Goal: Navigation & Orientation: Understand site structure

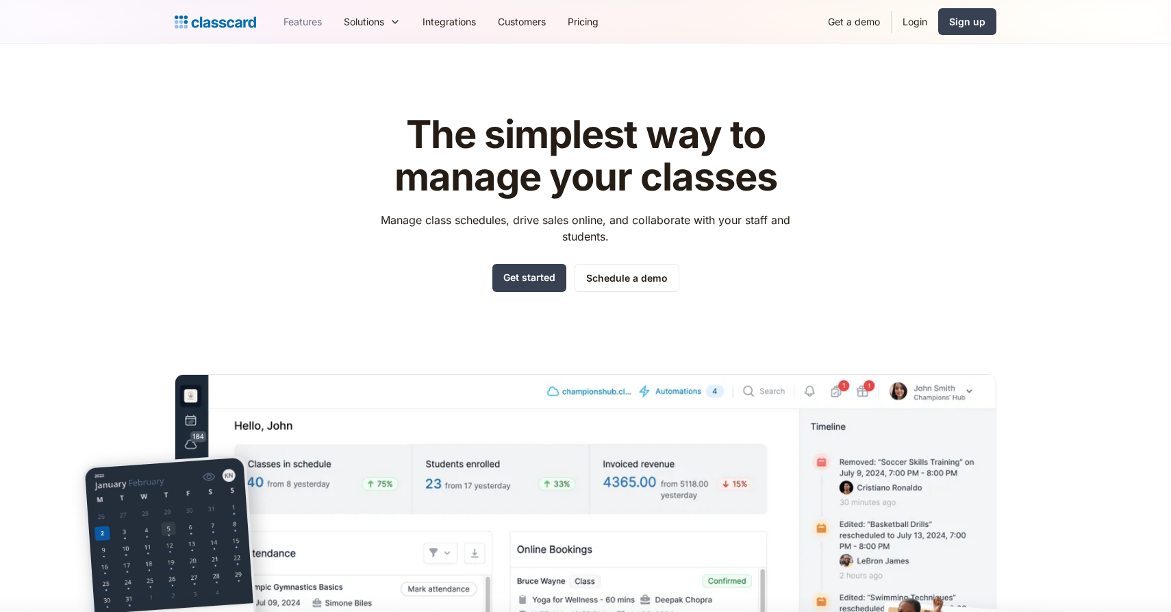
click at [303, 21] on link "Features" at bounding box center [303, 21] width 60 height 31
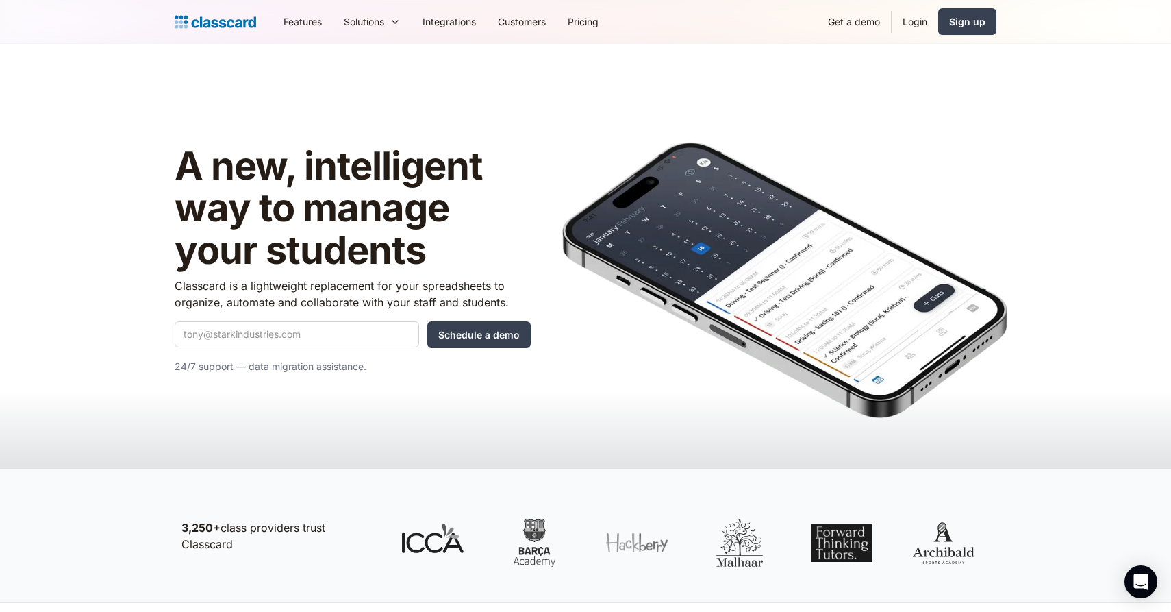
click at [203, 15] on img "home" at bounding box center [216, 21] width 82 height 19
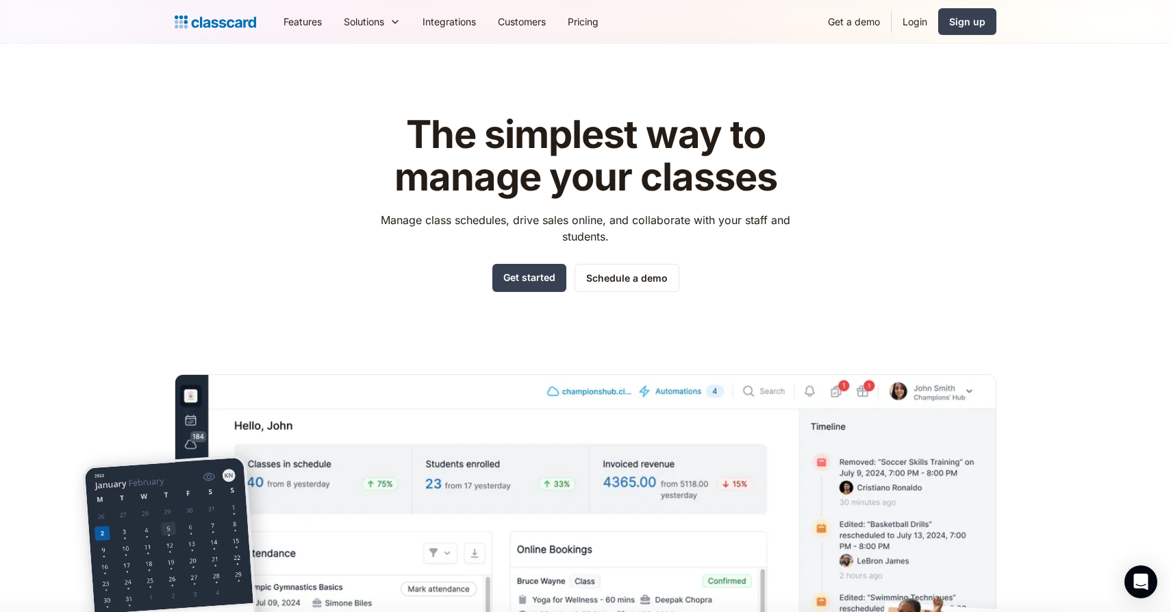
click at [710, 191] on h1 "The simplest way to manage your classes" at bounding box center [586, 156] width 435 height 84
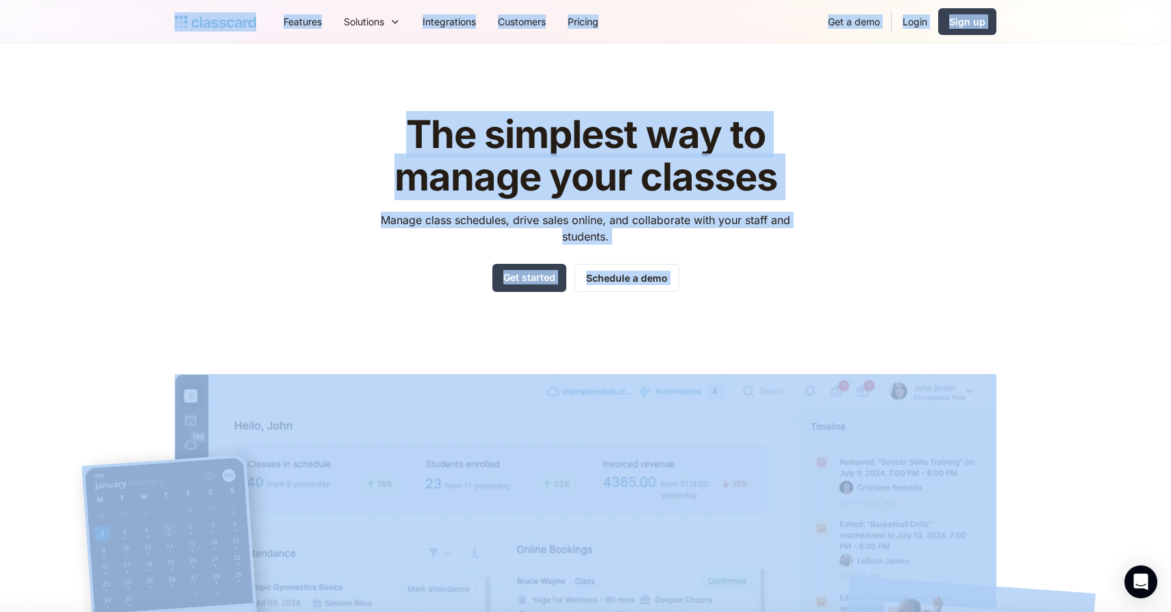
copy body "Loremips Dolorsita Cons Adi elitse doeiusmo temp, incidid utl etdo. Magnaali en…"
click at [314, 24] on link "Features" at bounding box center [303, 21] width 60 height 31
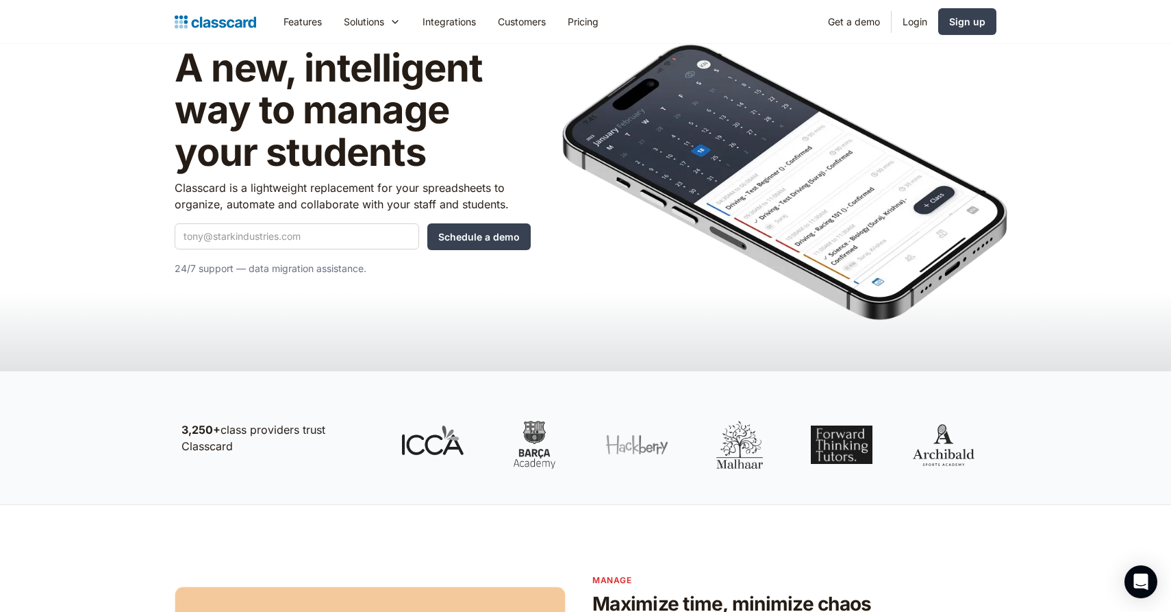
click at [591, 419] on div at bounding box center [688, 437] width 616 height 89
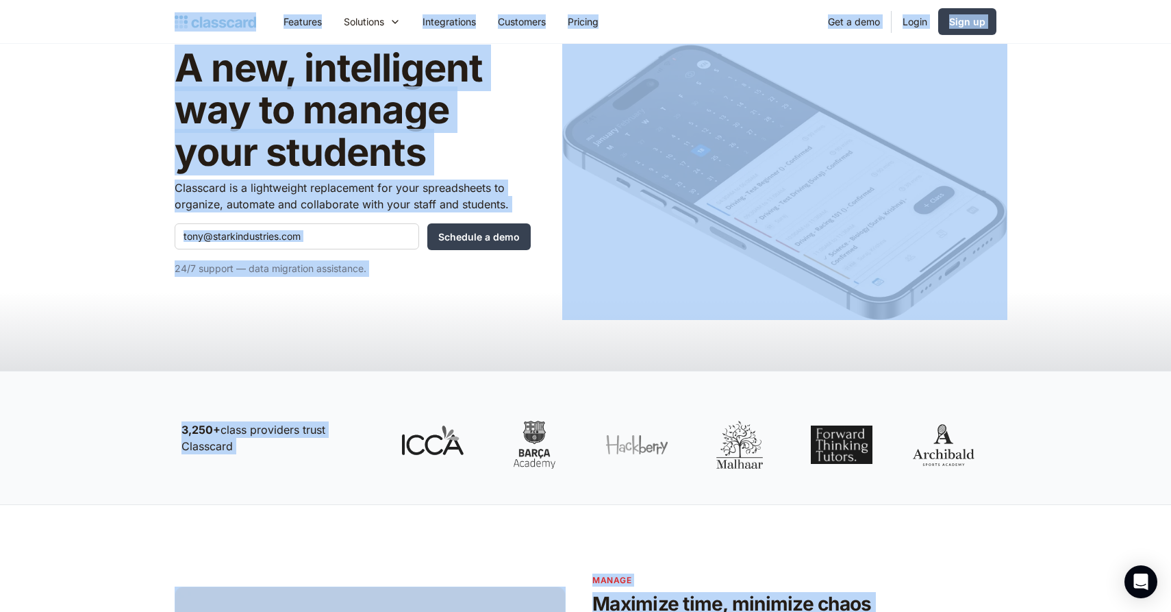
copy body "Features Resources Blog The latest industry news, updates and info. Customer st…"
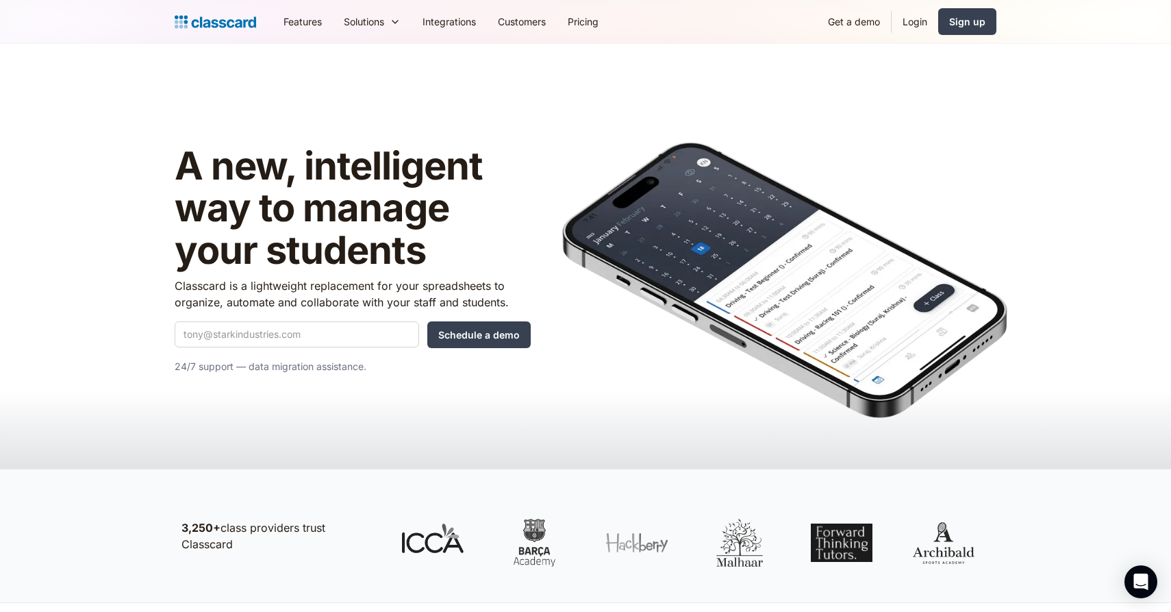
click at [449, 80] on header "A new, intelligent way to manage your students Classcard is a lightweight repla…" at bounding box center [585, 256] width 1171 height 425
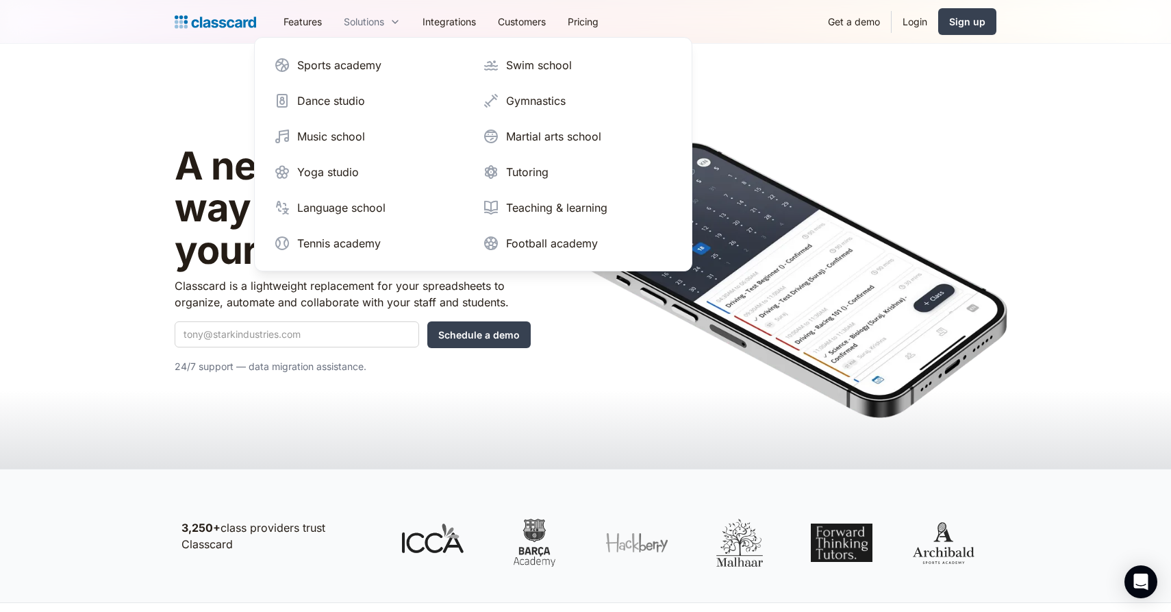
click at [381, 21] on div "Solutions" at bounding box center [364, 21] width 40 height 14
click at [351, 21] on div "Solutions" at bounding box center [364, 21] width 40 height 14
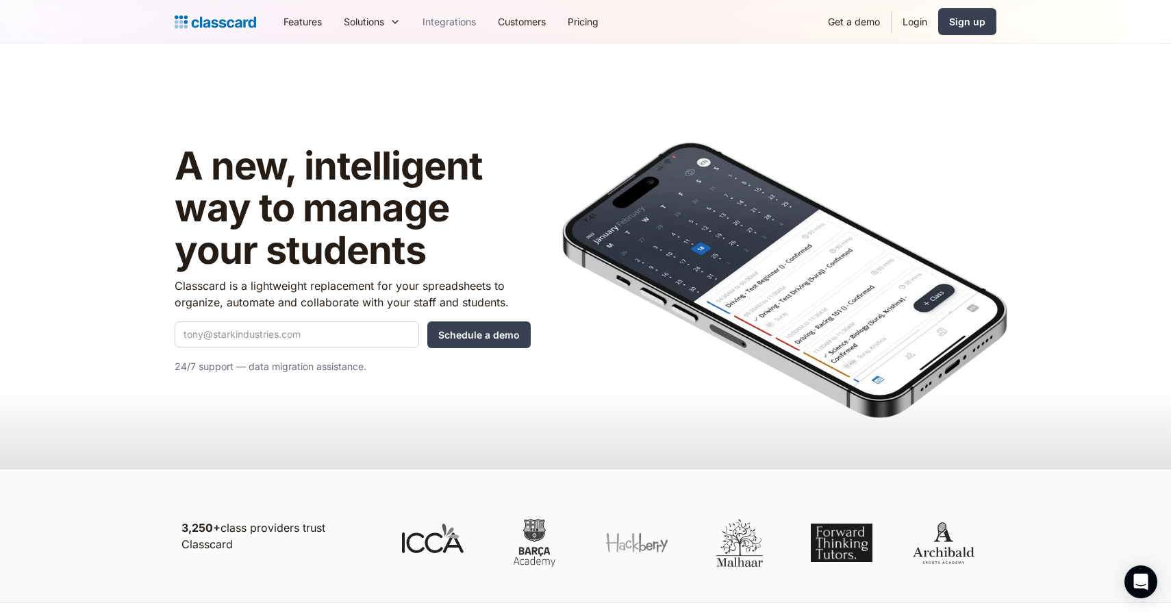
click at [469, 23] on link "Integrations" at bounding box center [449, 21] width 75 height 31
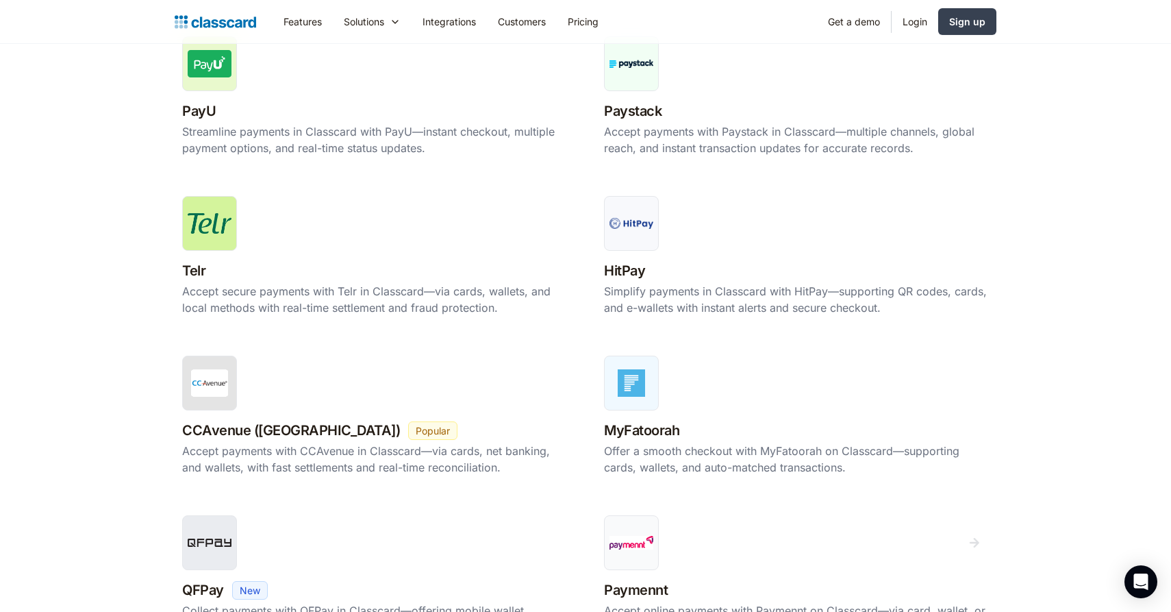
scroll to position [937, 0]
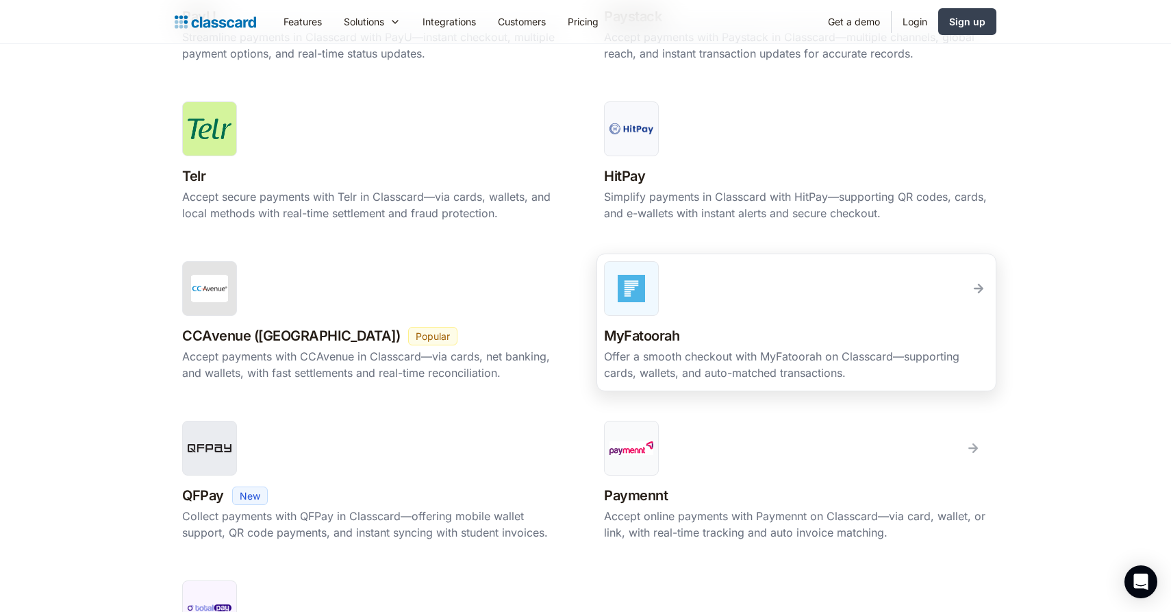
click at [901, 341] on div "MyFatoorah New Beta Popular" at bounding box center [796, 336] width 385 height 24
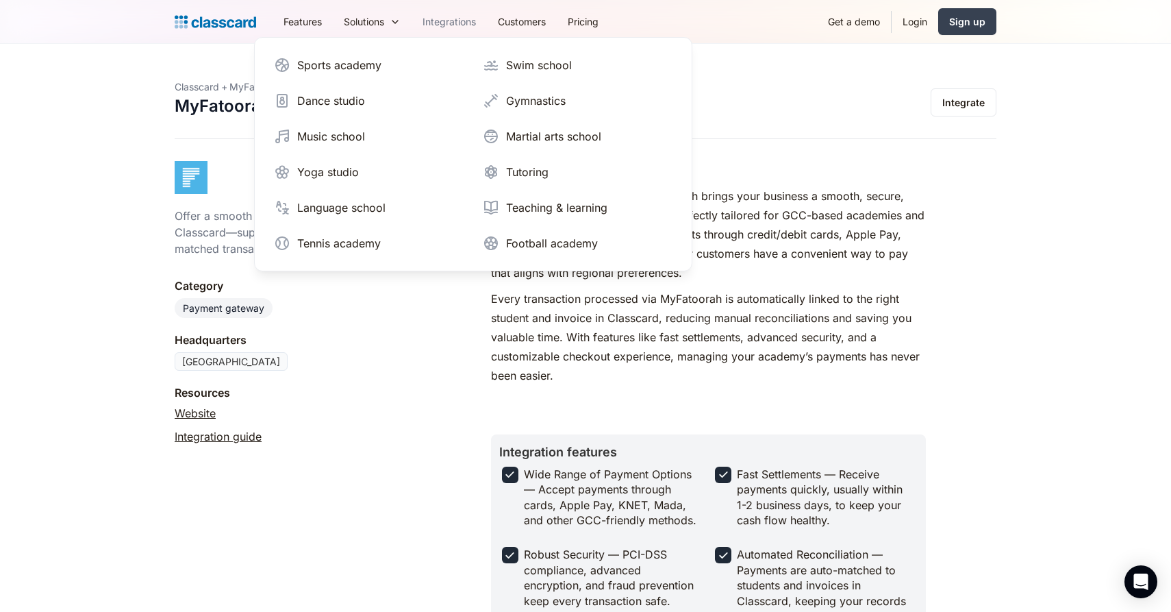
click at [466, 20] on link "Integrations" at bounding box center [449, 21] width 75 height 31
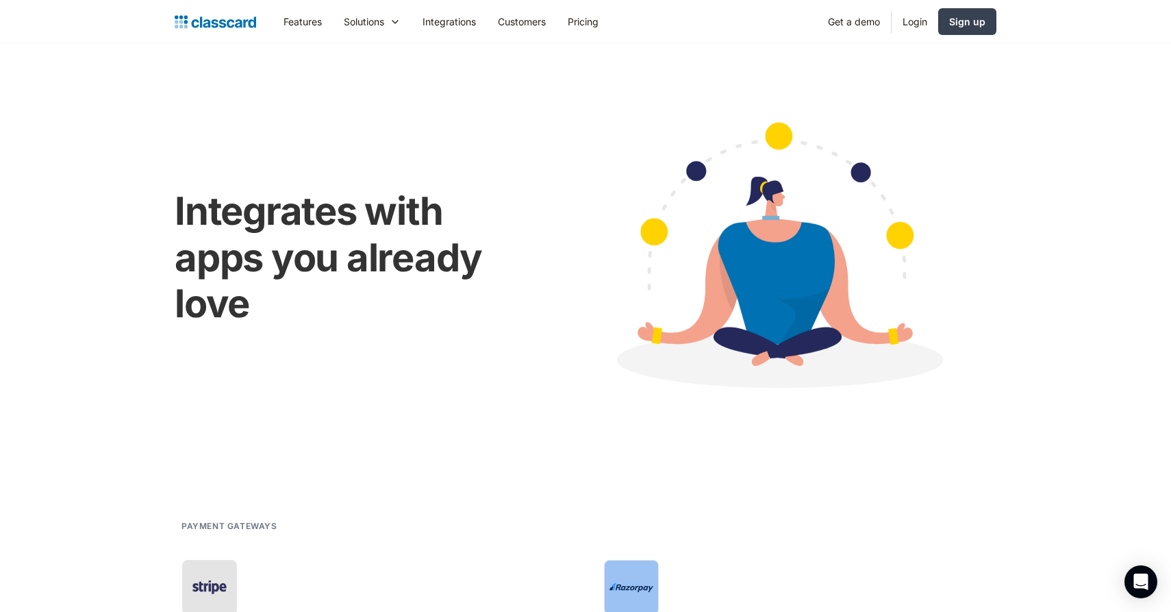
click at [542, 92] on div "Integrates with apps you already love" at bounding box center [586, 256] width 822 height 329
click at [535, 20] on link "Customers" at bounding box center [522, 21] width 70 height 31
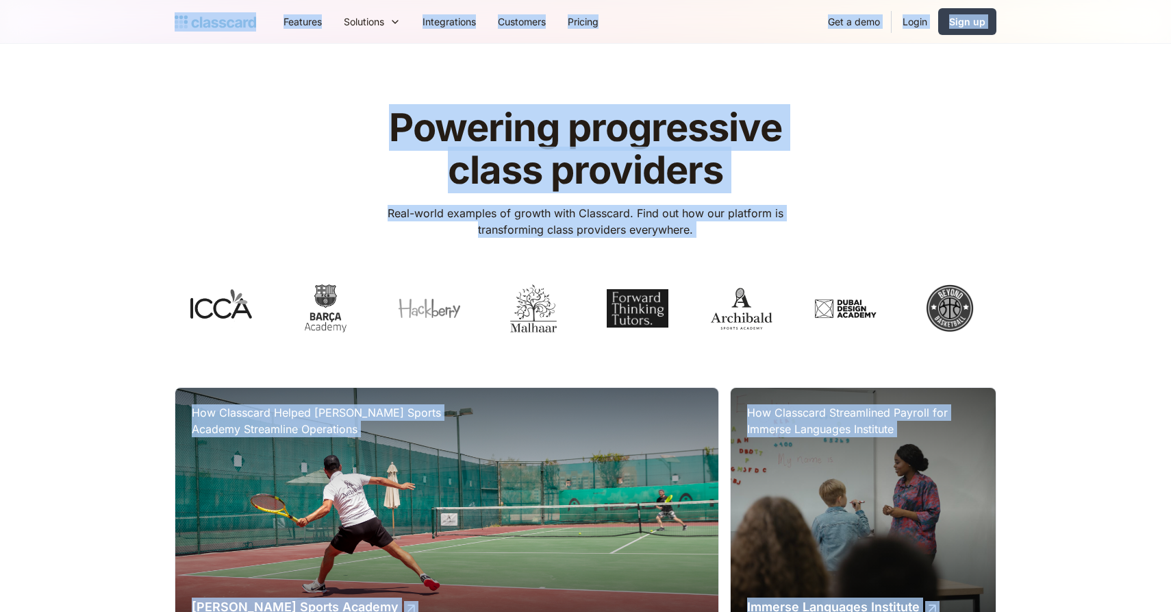
copy body "Features Resources Blog The latest industry news, updates and info. Customer st…"
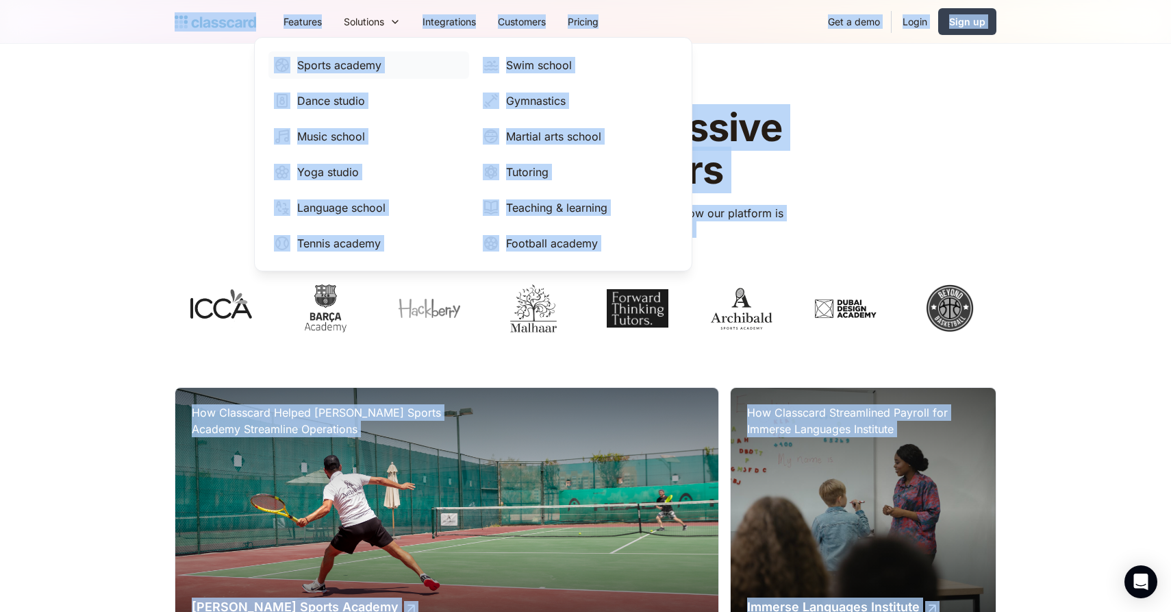
click at [275, 67] on img at bounding box center [282, 65] width 16 height 16
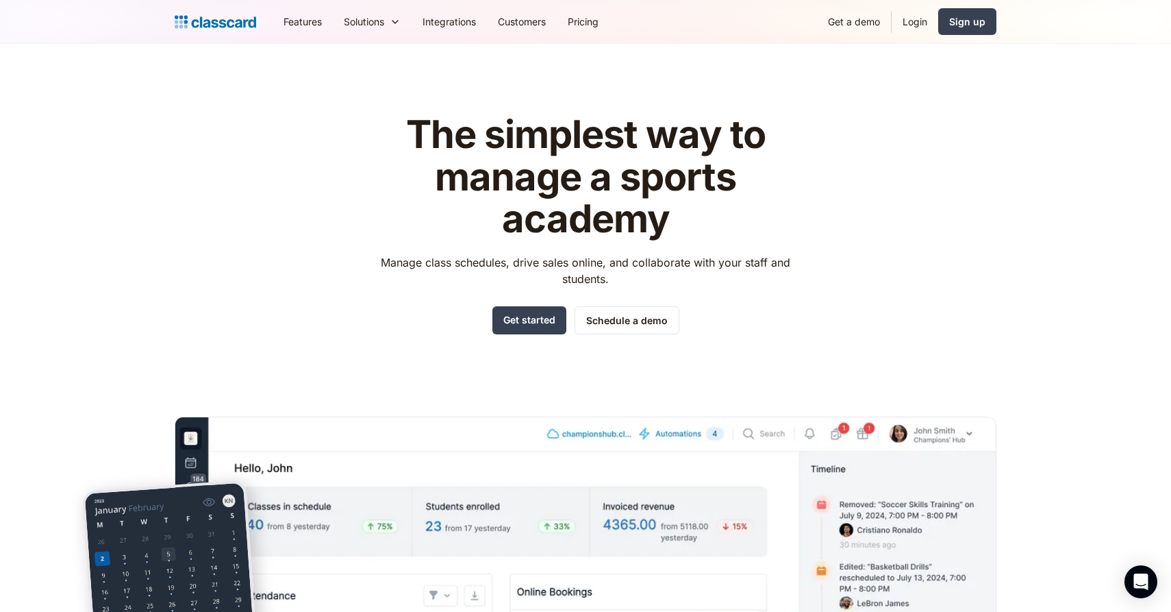
click at [213, 21] on img "home" at bounding box center [216, 21] width 82 height 19
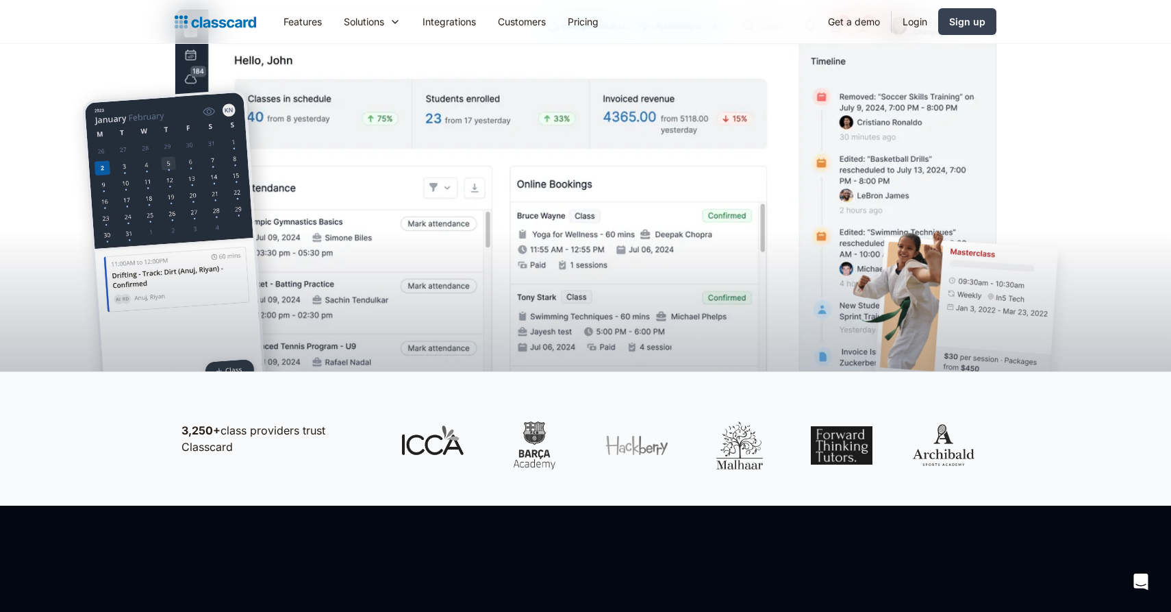
scroll to position [332, 0]
